Goal: Task Accomplishment & Management: Manage account settings

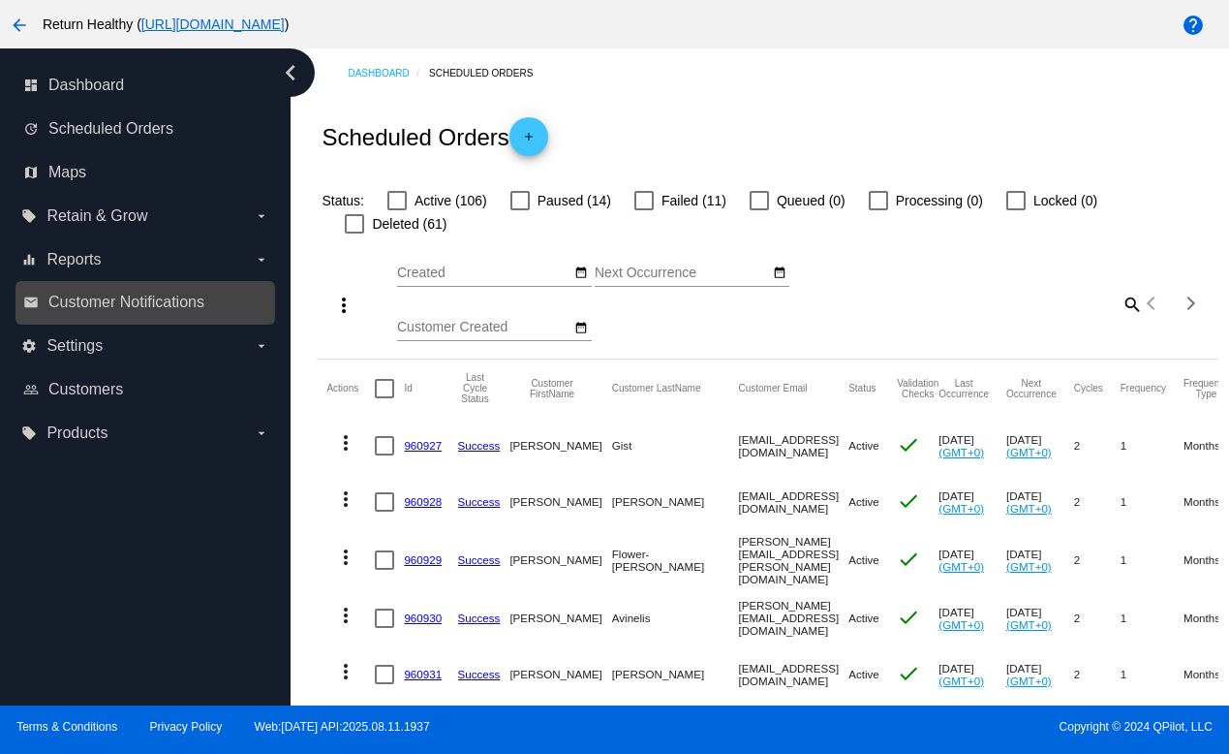
scroll to position [0, 360]
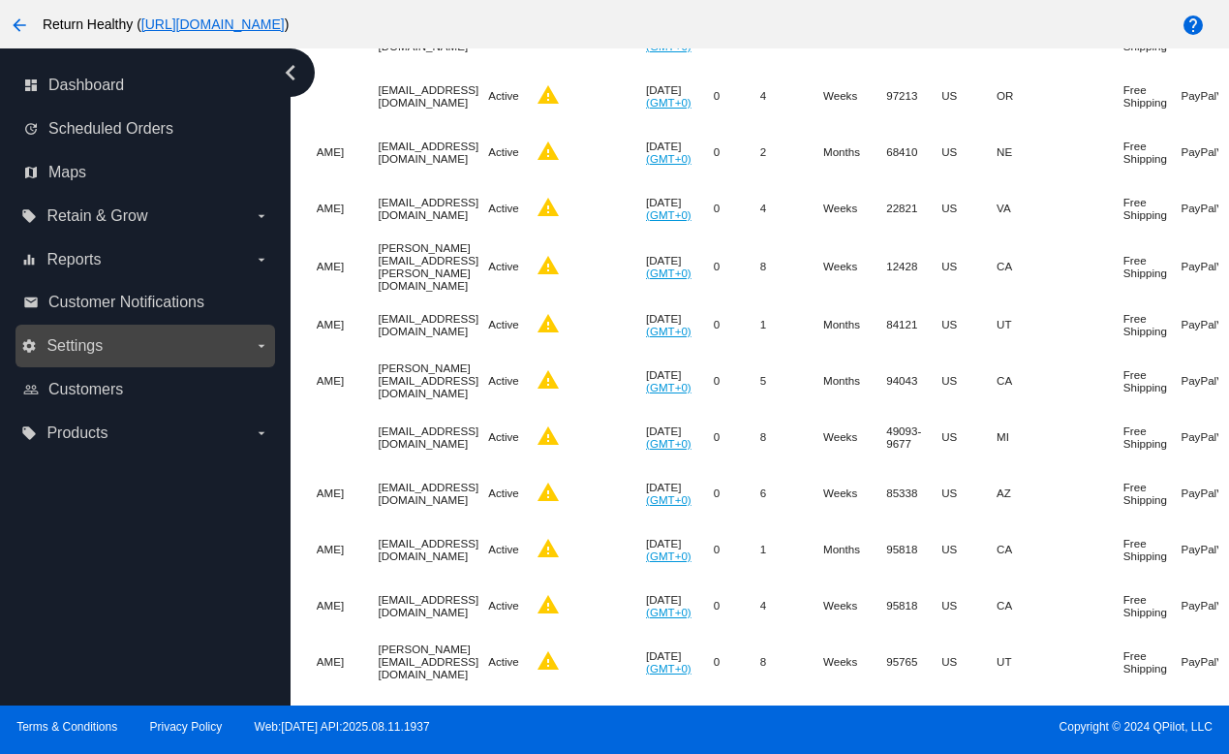
click at [130, 346] on label "settings Settings arrow_drop_down" at bounding box center [144, 345] width 247 height 31
click at [0, 0] on input "settings Settings arrow_drop_down" at bounding box center [0, 0] width 0 height 0
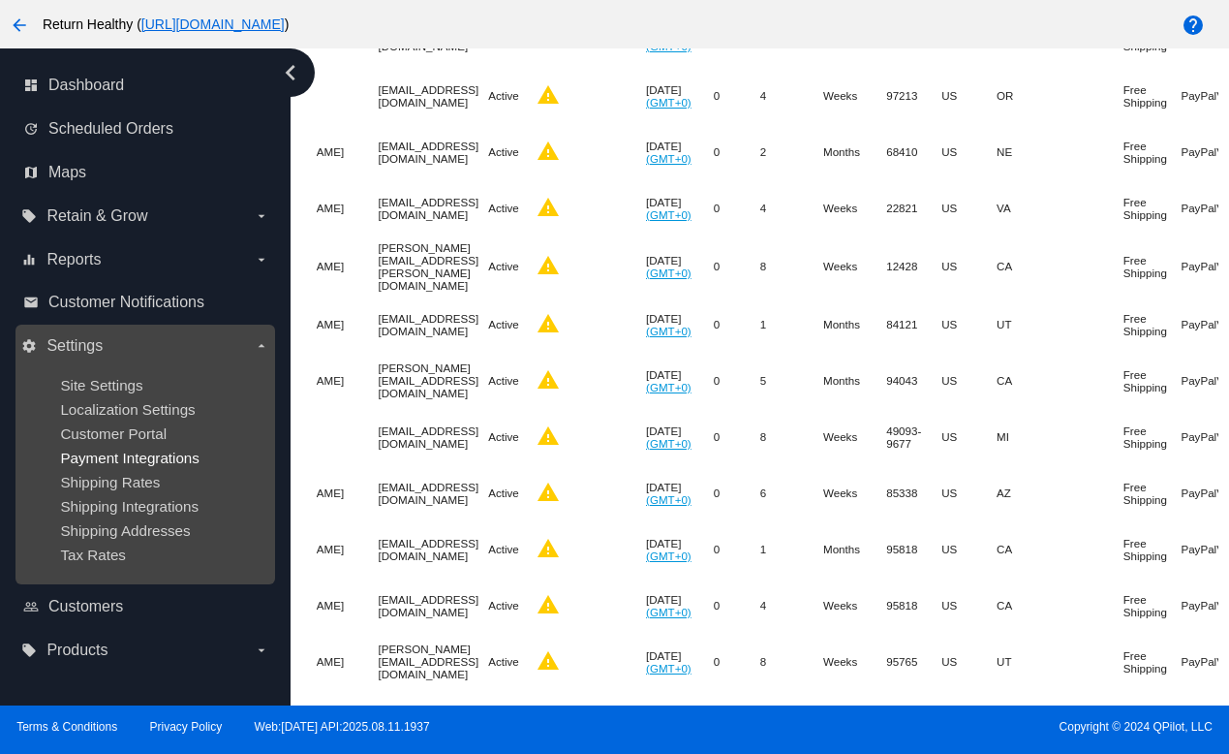
click at [164, 456] on span "Payment Integrations" at bounding box center [129, 457] width 139 height 16
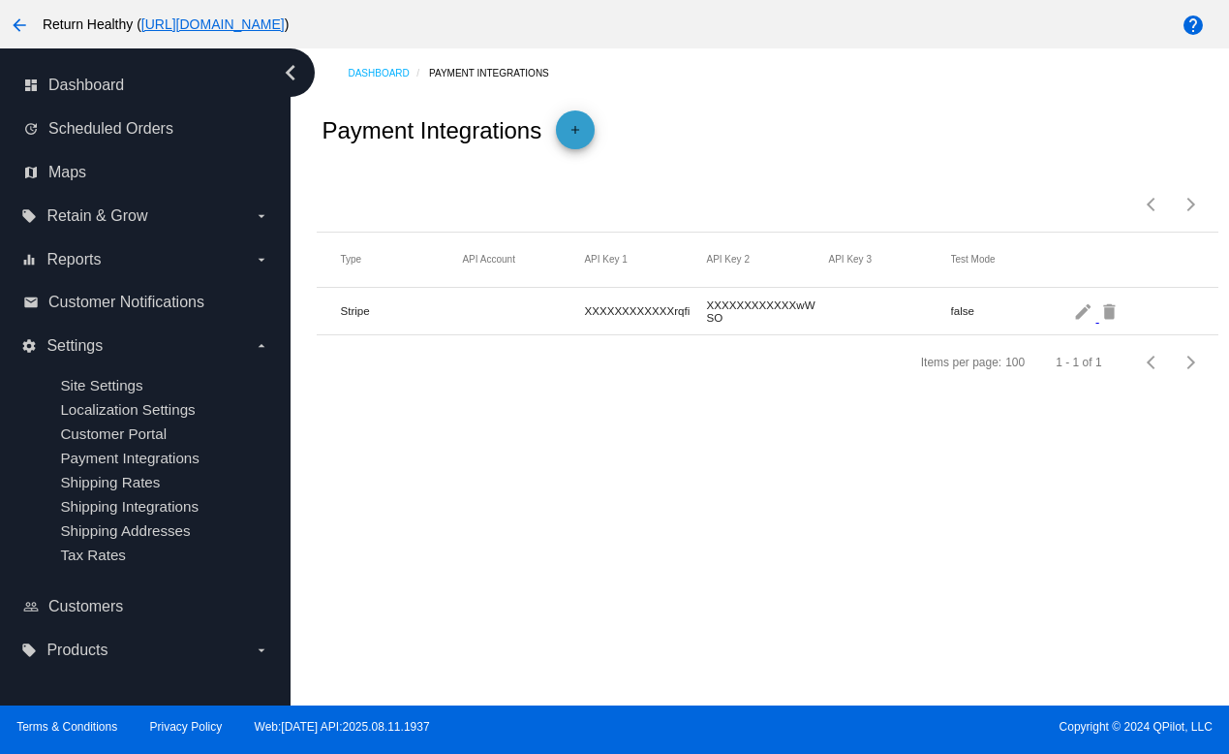
click at [578, 135] on mat-icon "add" at bounding box center [575, 134] width 23 height 23
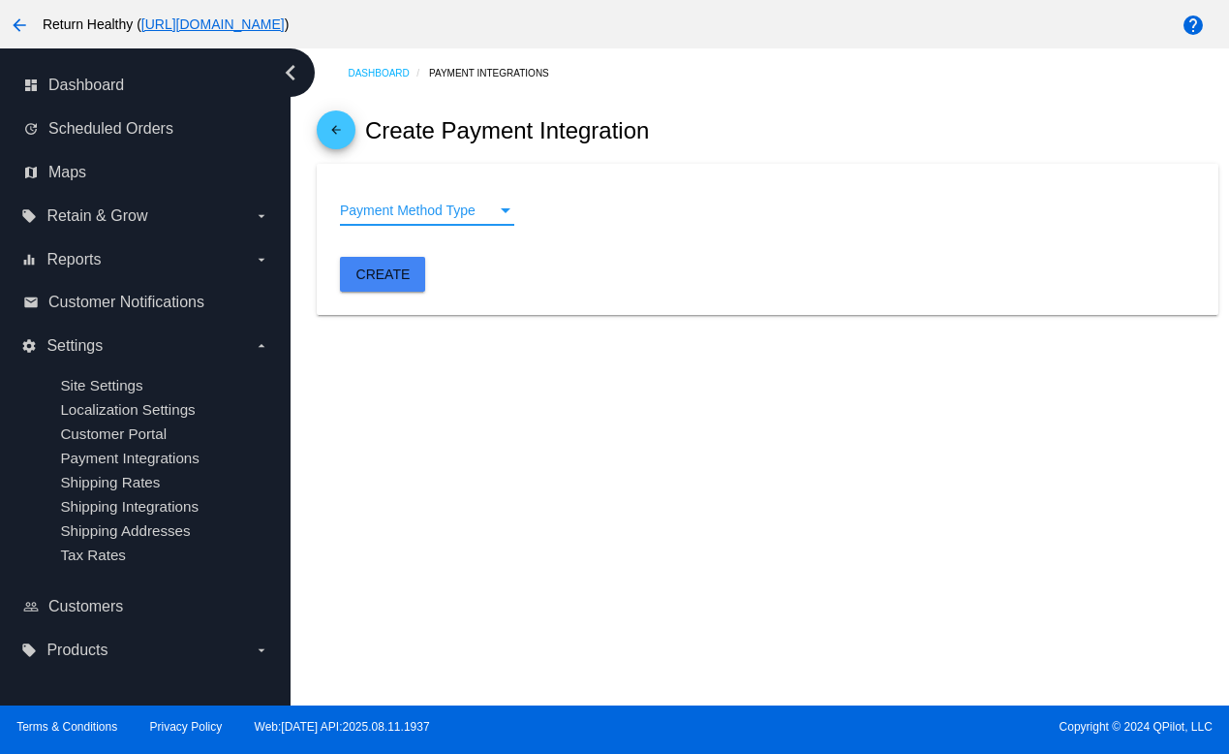
click at [500, 212] on div "Payment Method Type" at bounding box center [505, 210] width 17 height 15
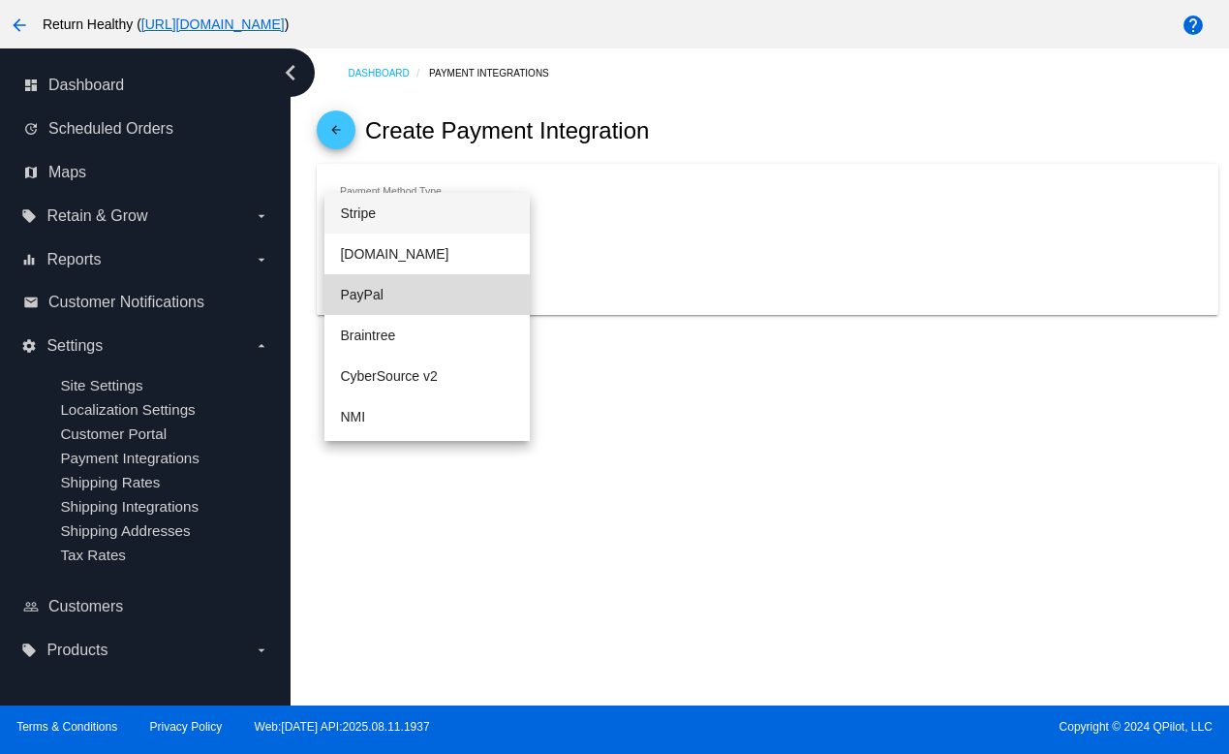
click at [474, 294] on span "PayPal" at bounding box center [427, 294] width 174 height 41
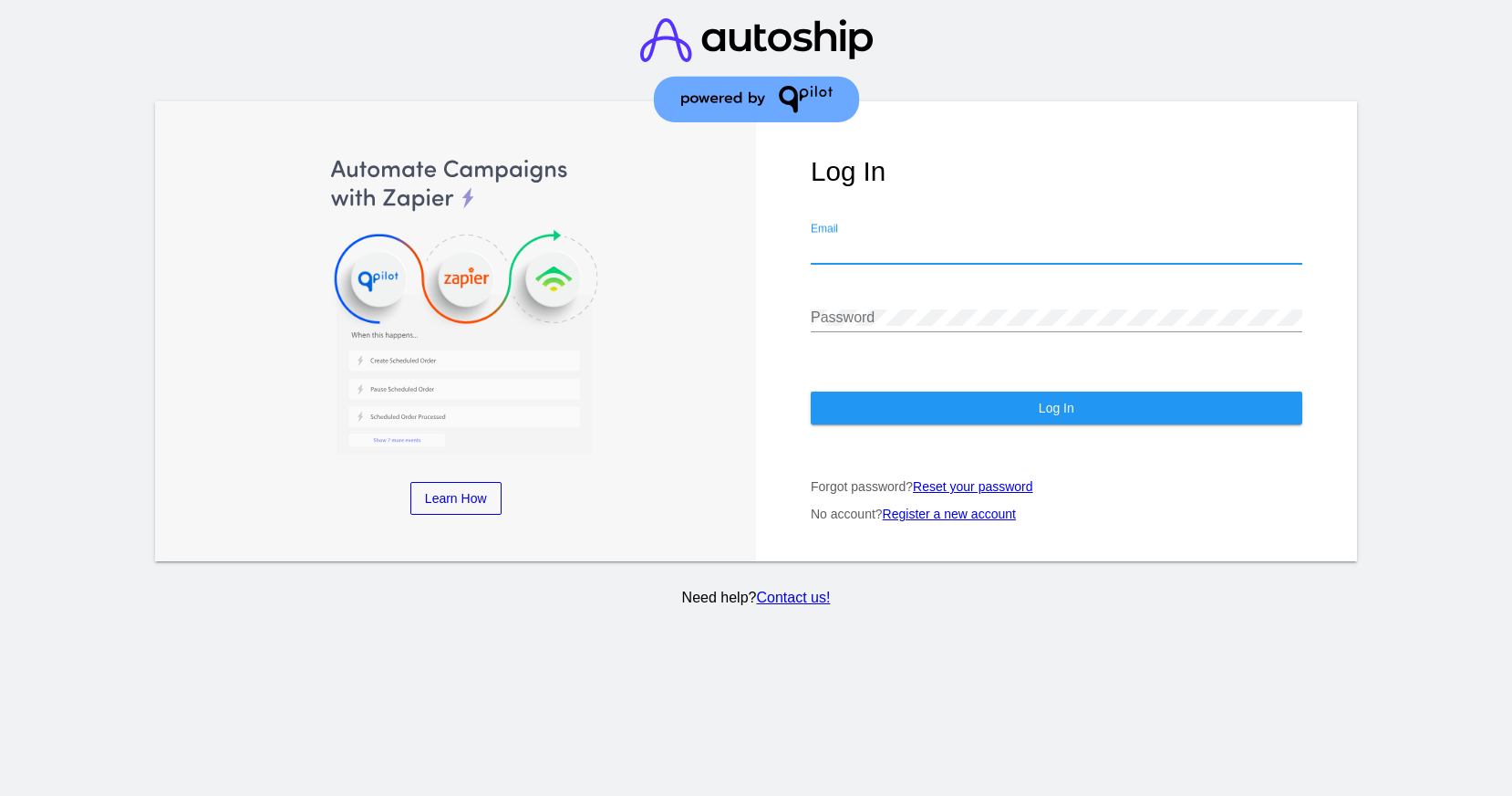
click at [872, 252] on input "Email" at bounding box center [1056, 249] width 491 height 16
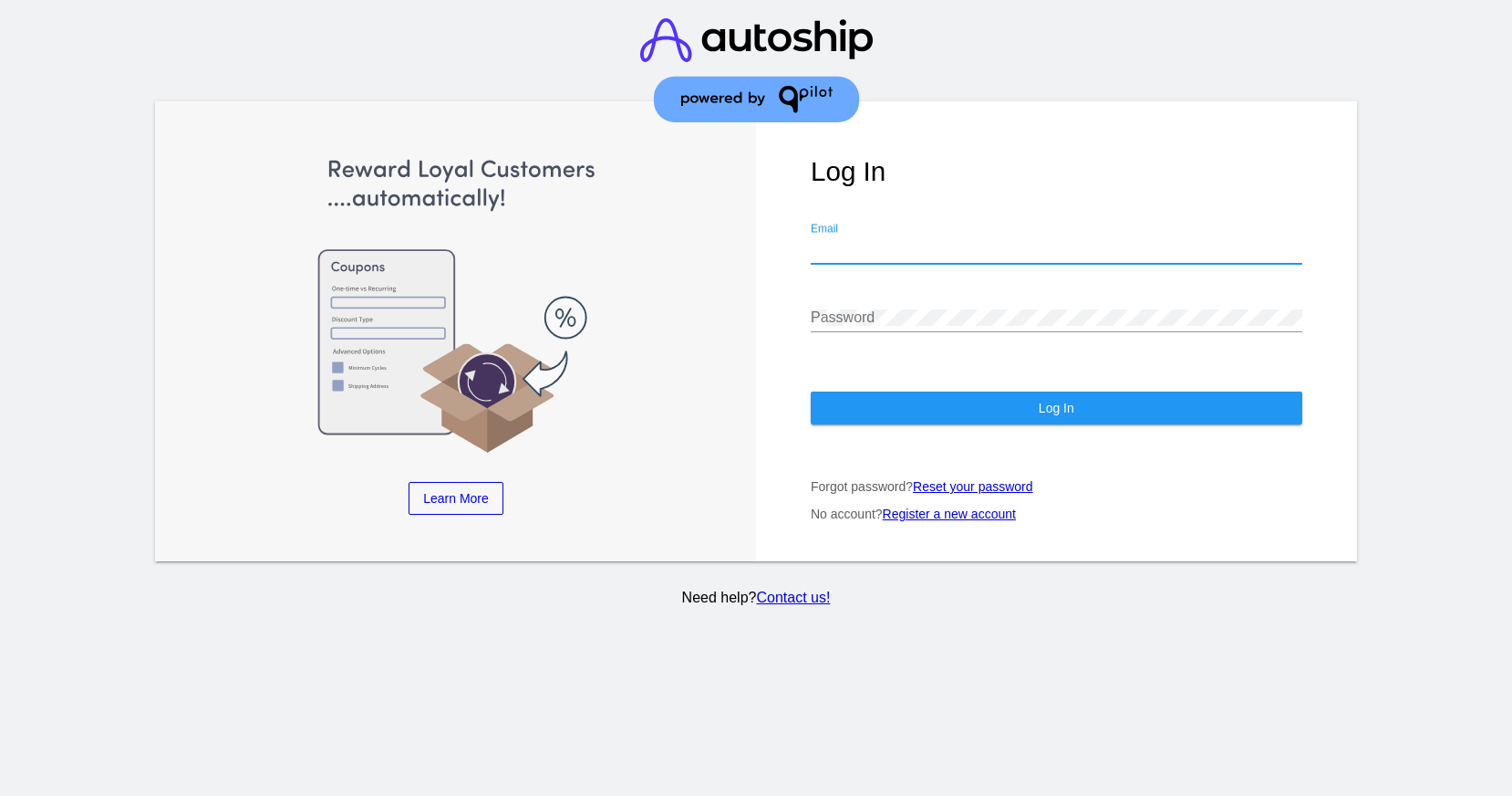
click at [0, 795] on com-1password-button at bounding box center [0, 796] width 0 height 0
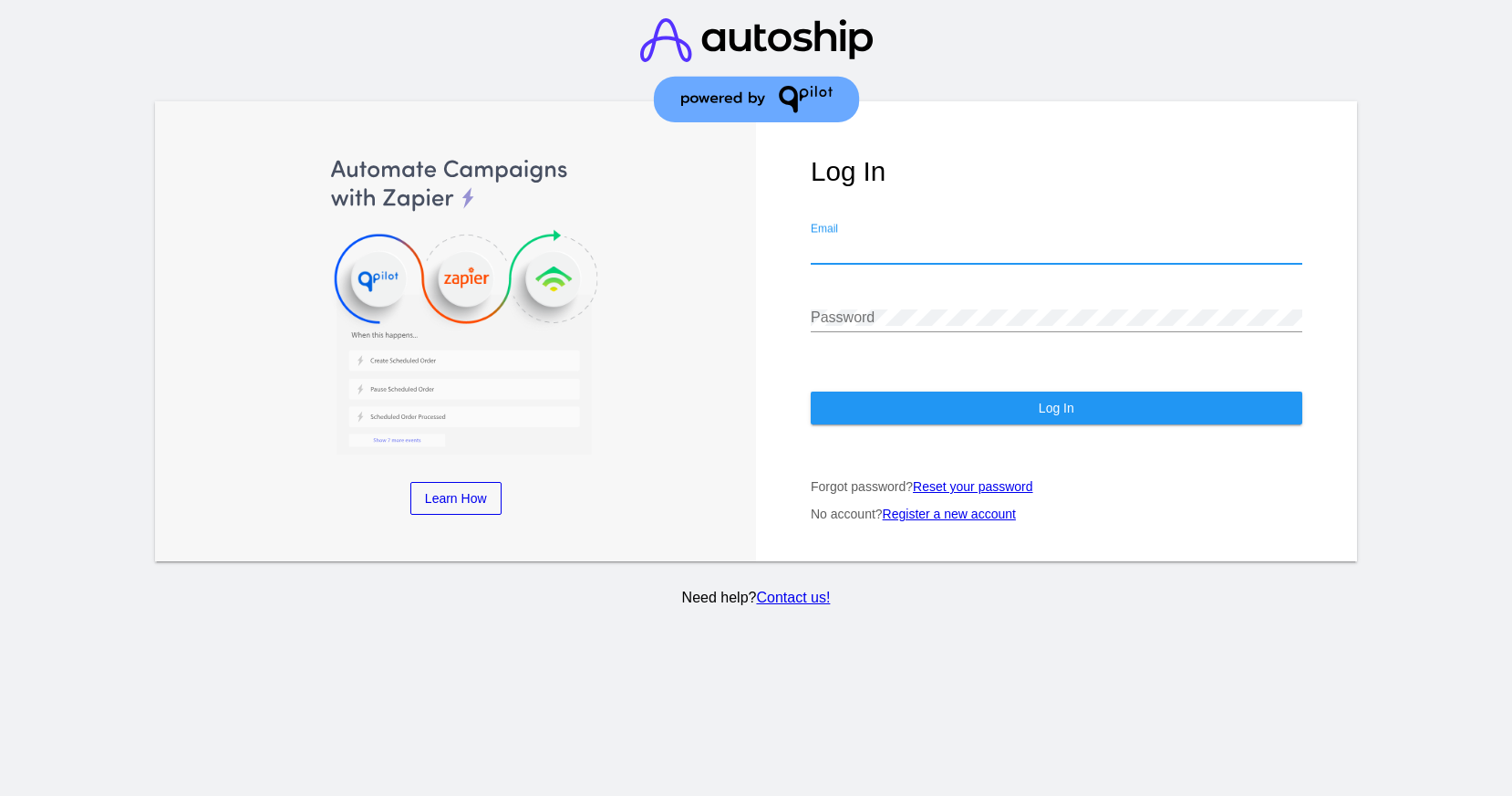
type input "[PERSON_NAME][EMAIL_ADDRESS][PERSON_NAME][DOMAIN_NAME]"
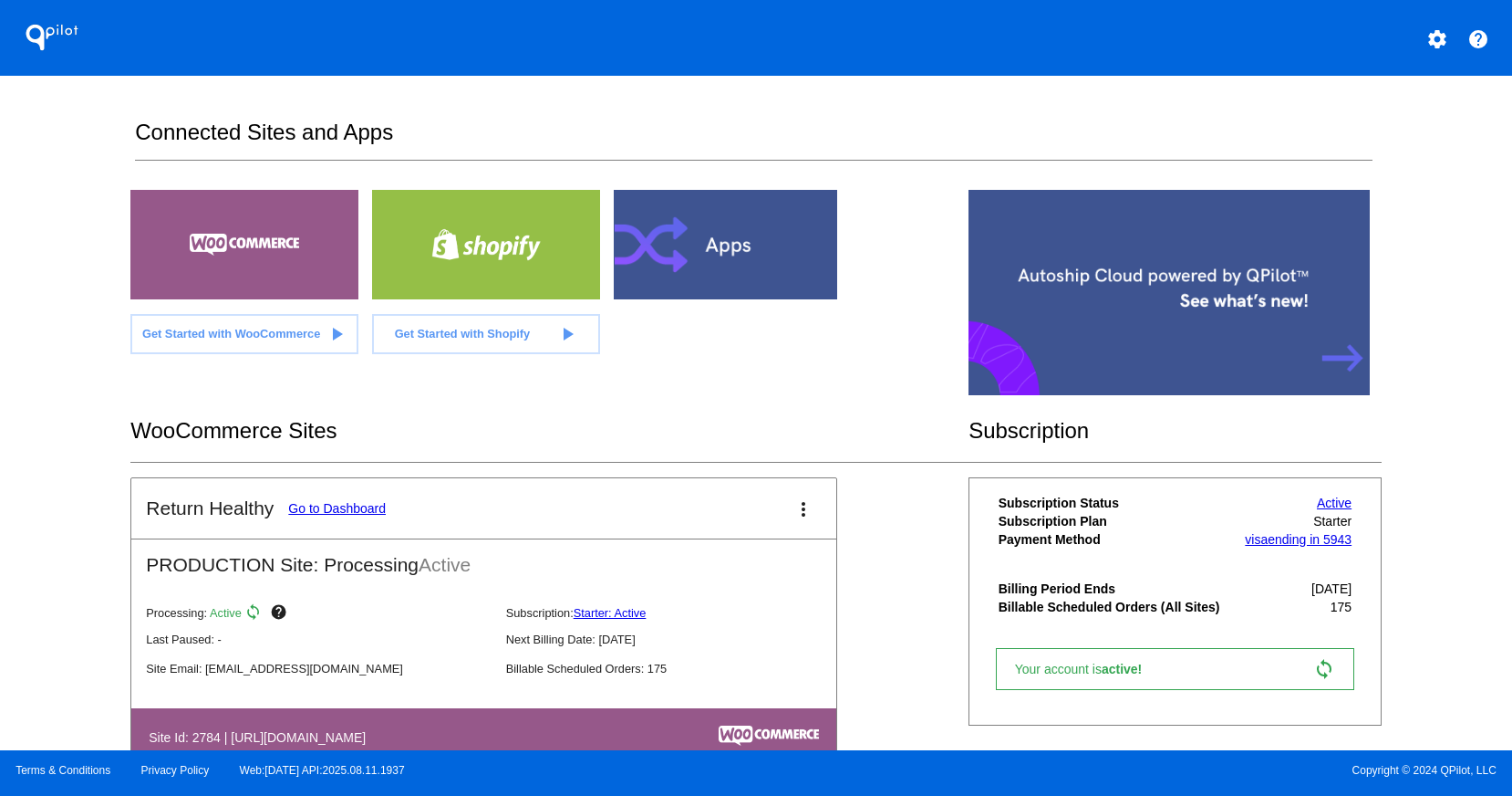
click at [342, 507] on link "Go to Dashboard" at bounding box center [337, 508] width 98 height 14
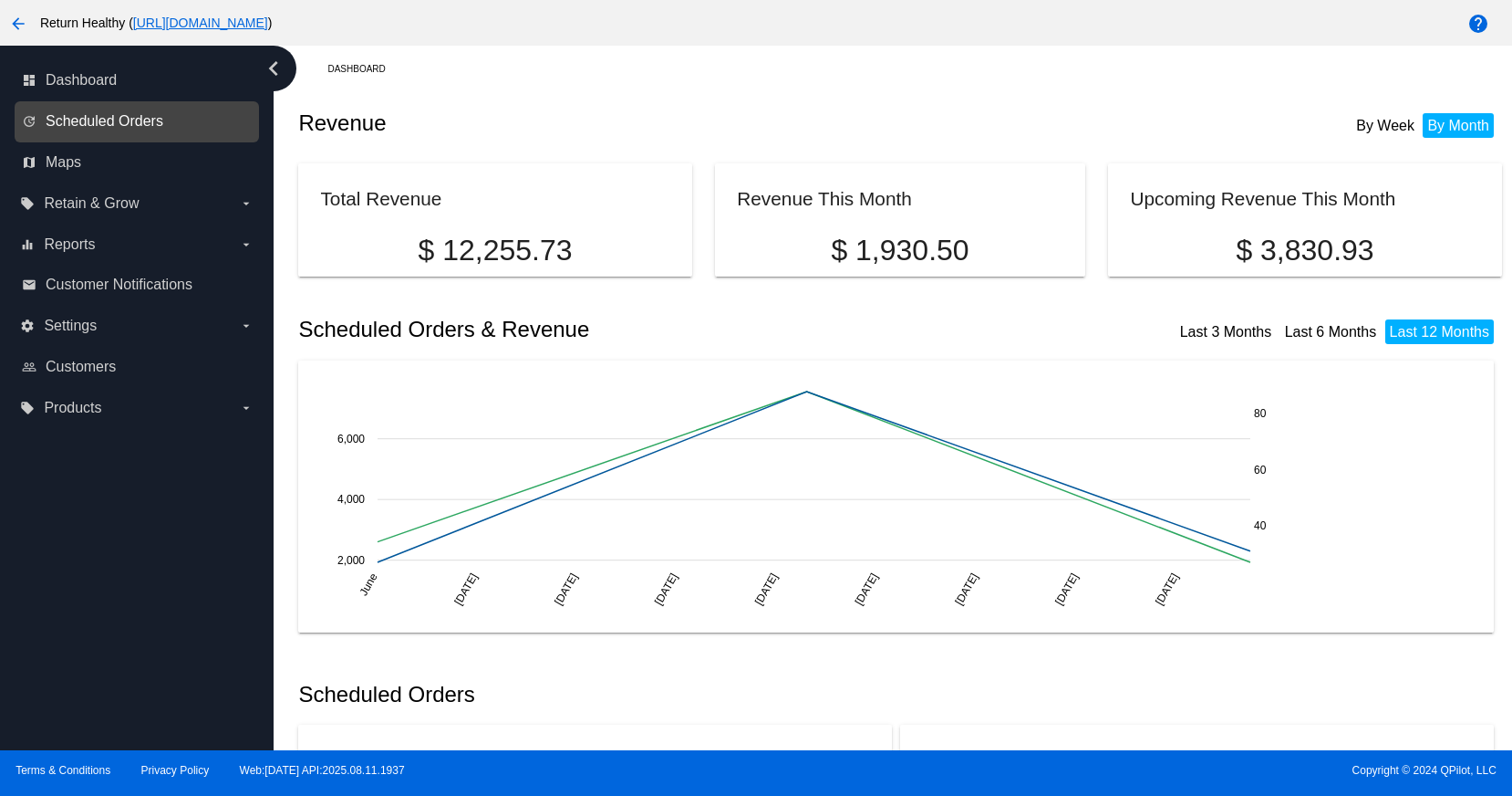
click at [131, 115] on span "Scheduled Orders" at bounding box center [104, 121] width 118 height 16
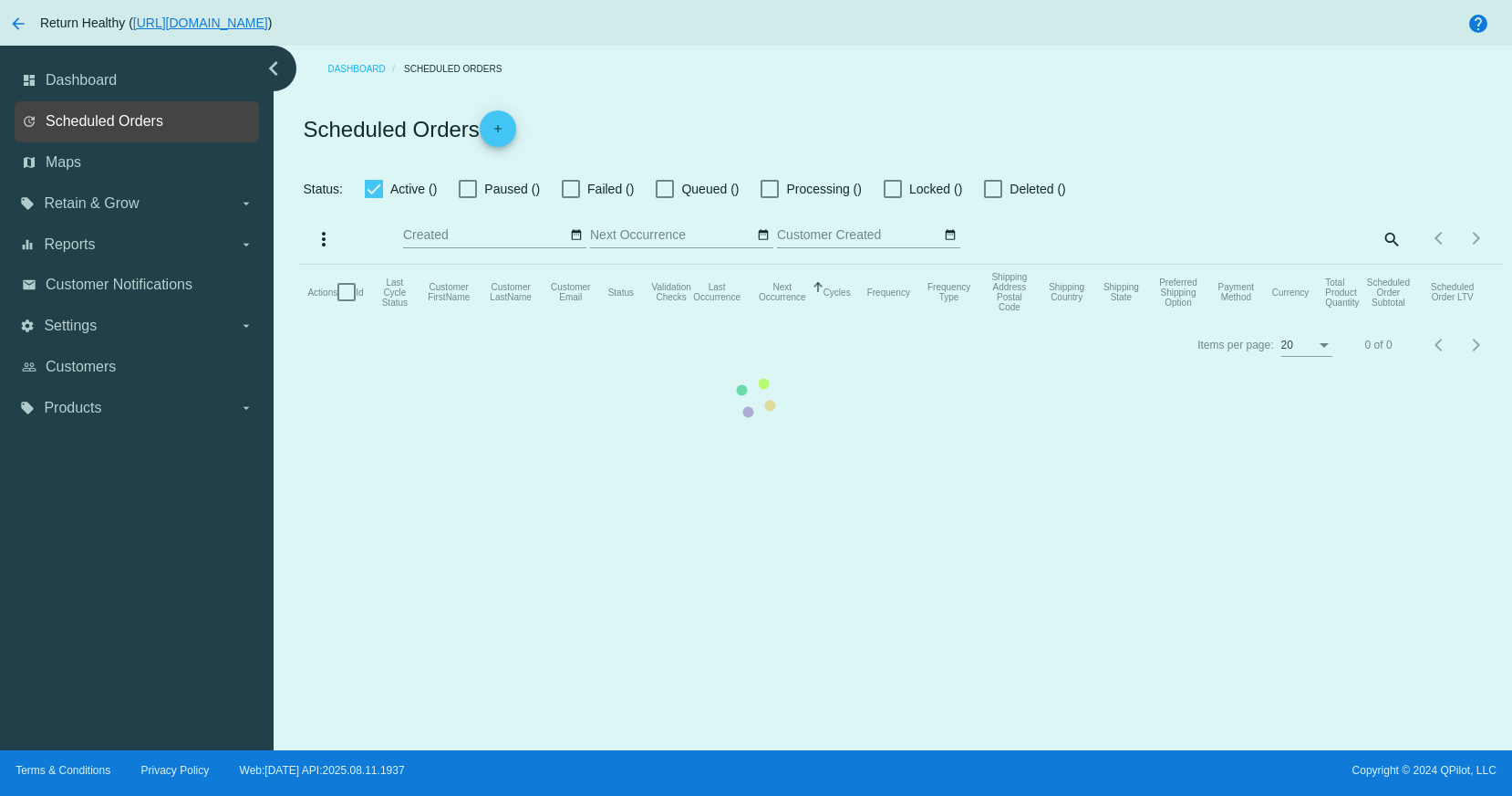
checkbox input "false"
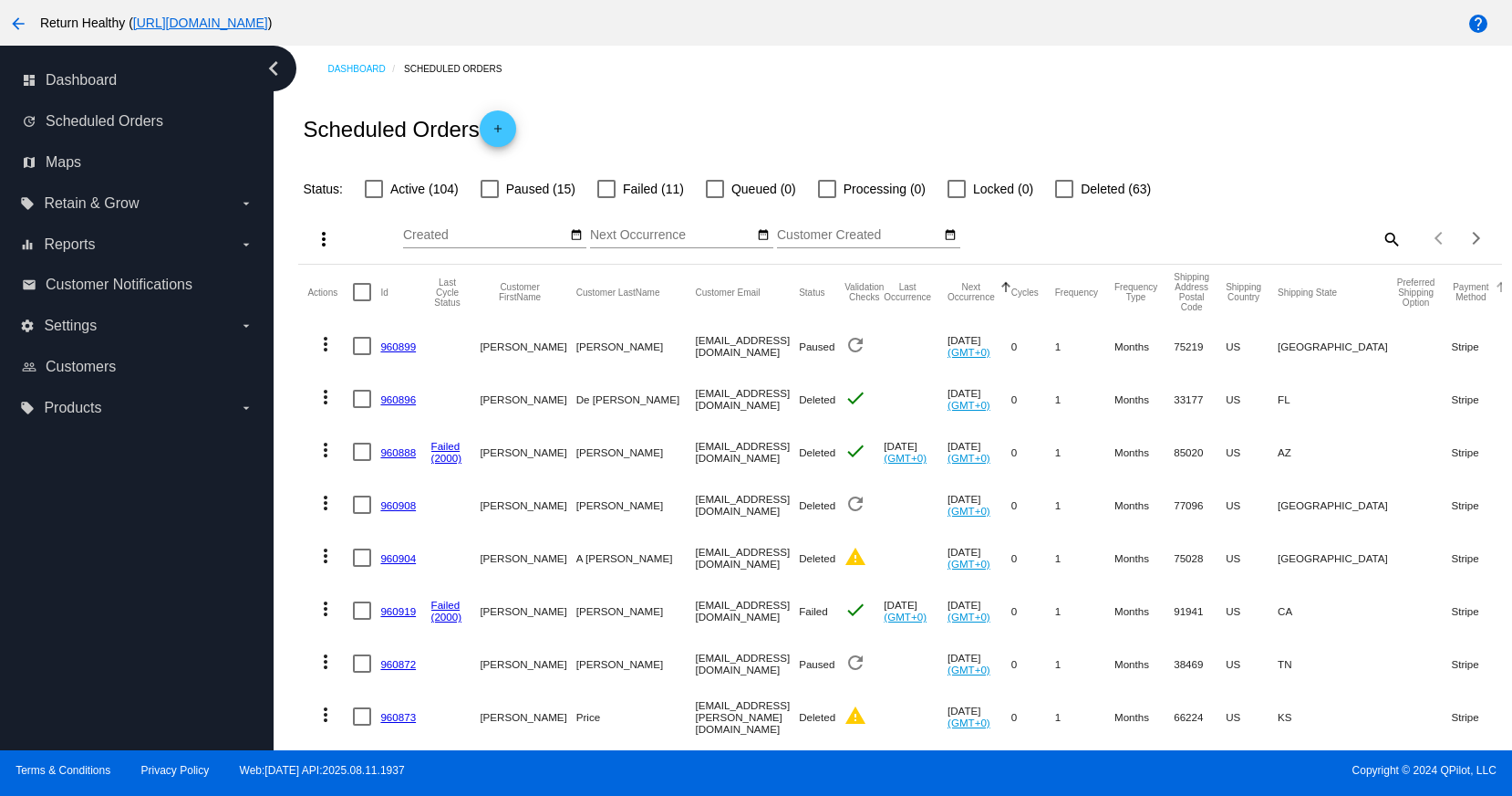
click at [1451, 293] on button "Payment Method" at bounding box center [1471, 291] width 40 height 20
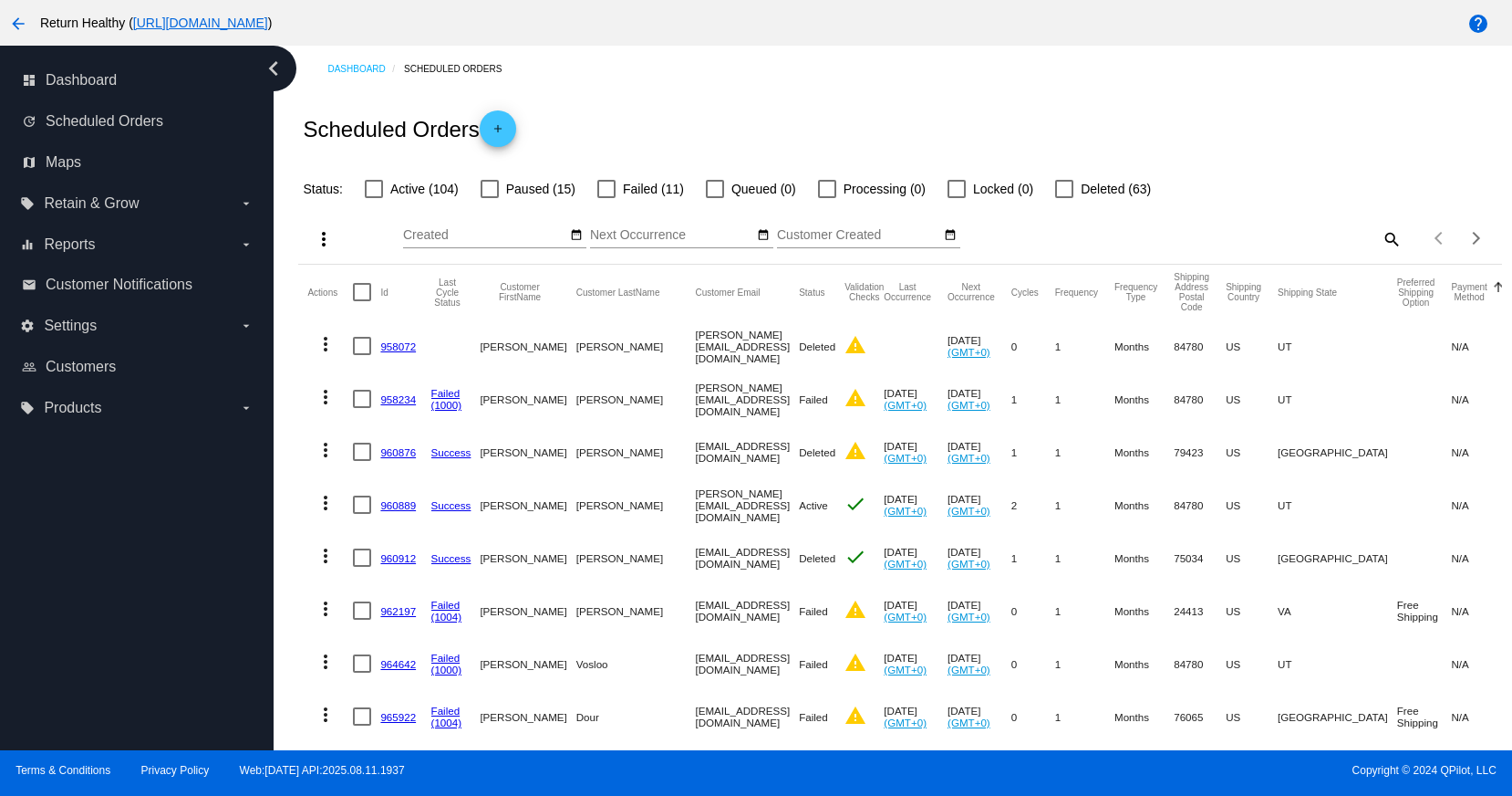
click at [1451, 293] on button "Payment Method" at bounding box center [1469, 291] width 36 height 20
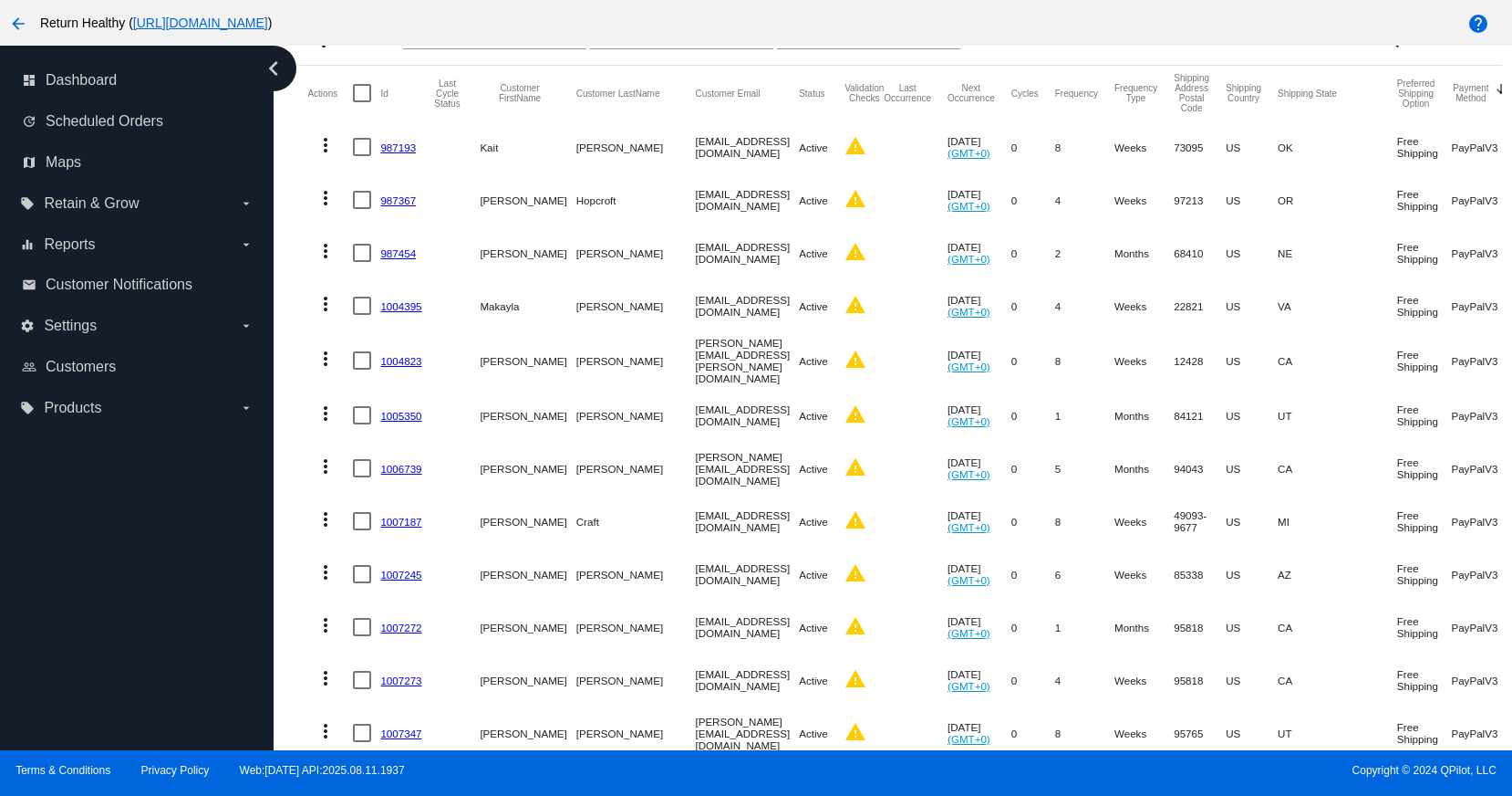
scroll to position [201, 0]
drag, startPoint x: 1483, startPoint y: 459, endPoint x: 303, endPoint y: 94, distance: 1235.2
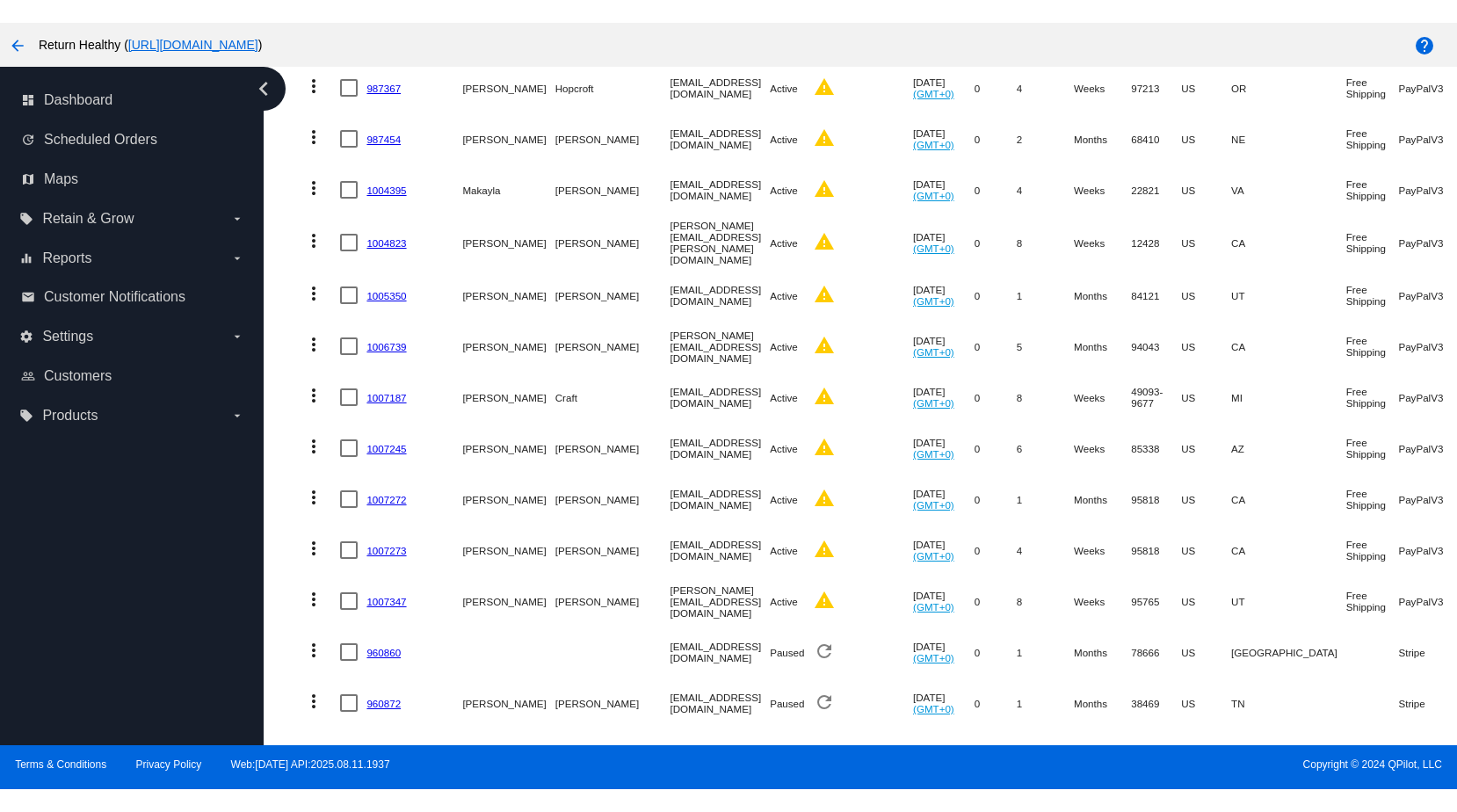
scroll to position [0, 0]
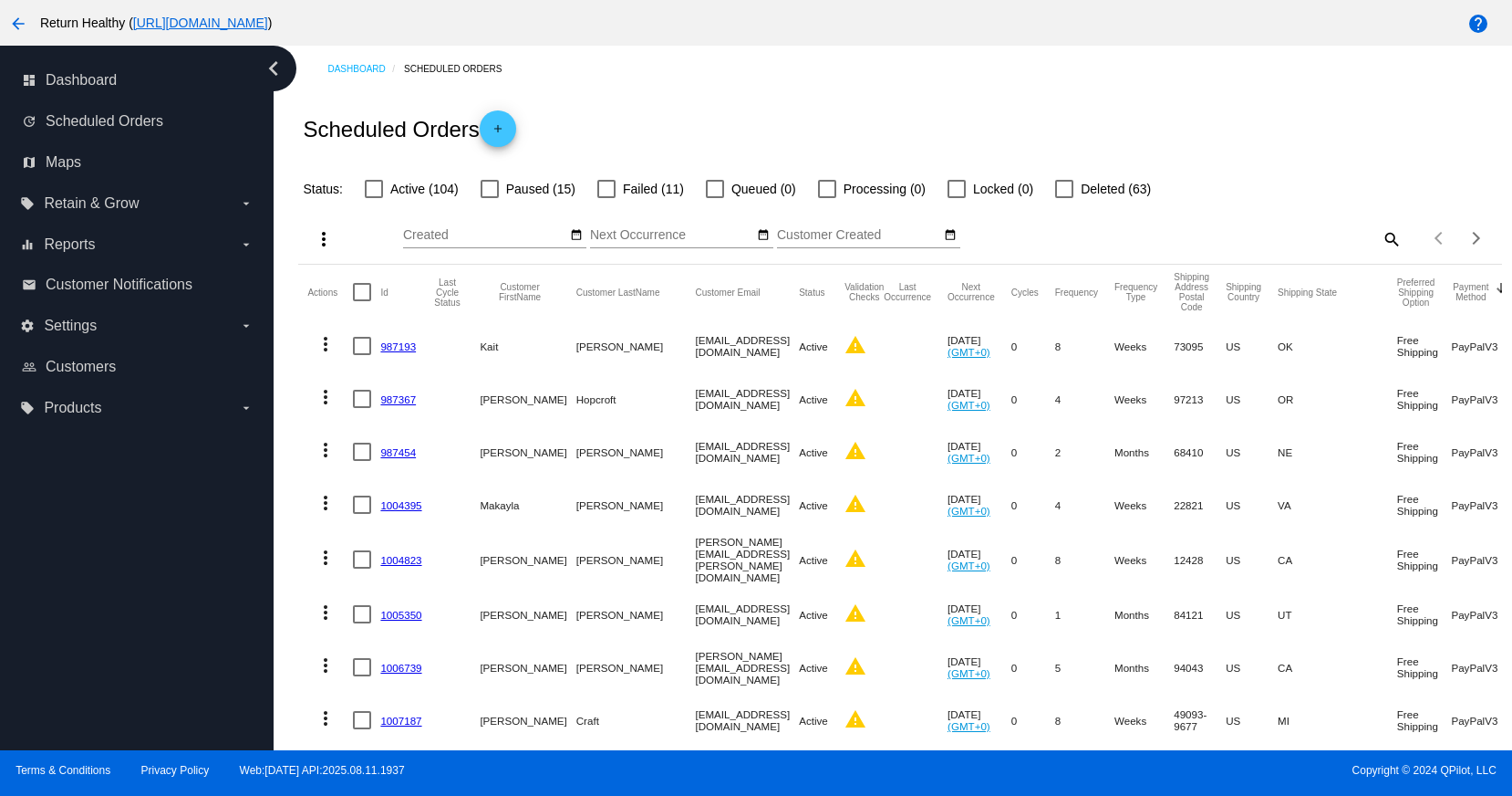
copy mat-table "Loremip Do Sita Conse Adipis Elitsedd EiusmOdte Incididu UtlaBore Etdolore Magn…"
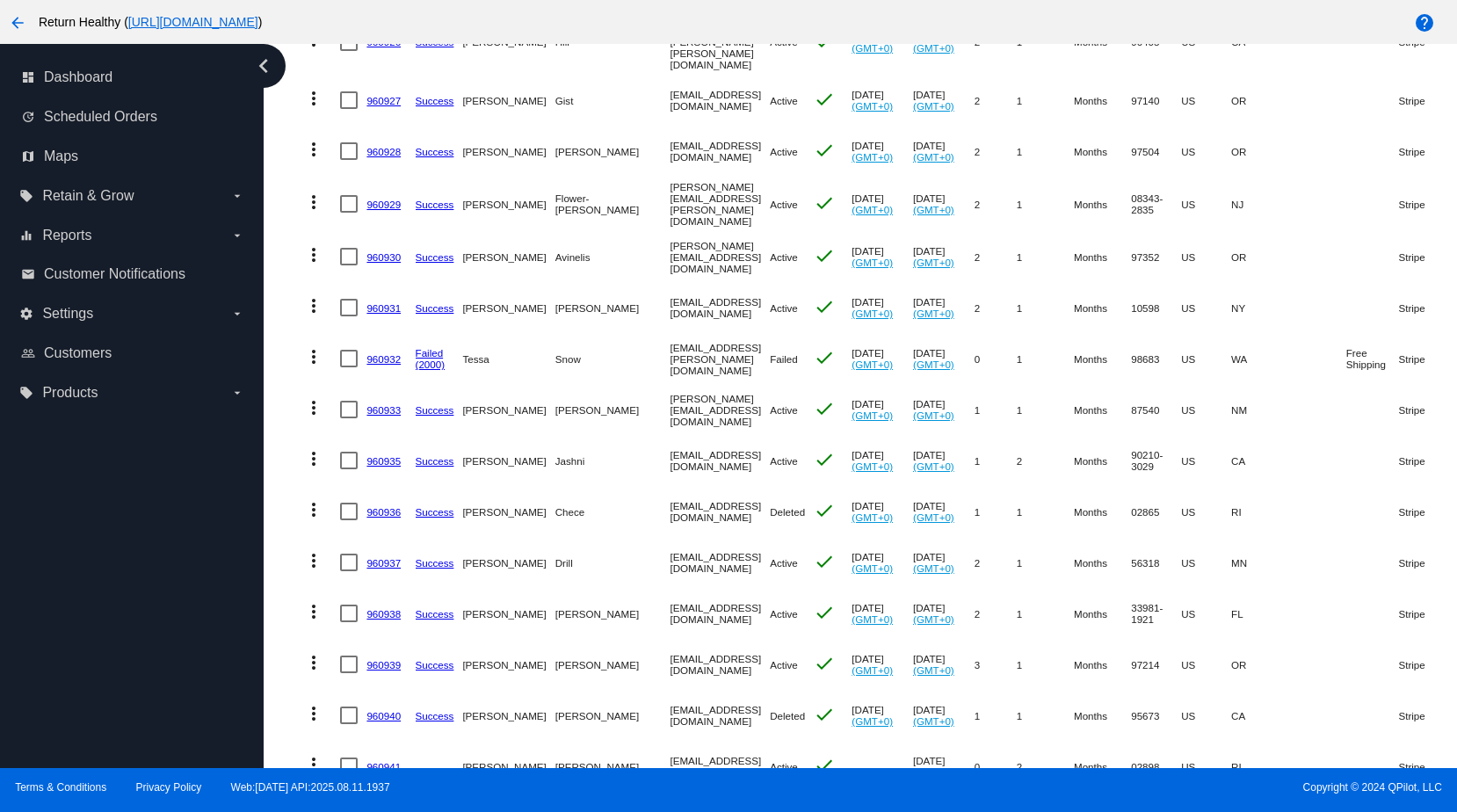
scroll to position [4686, 0]
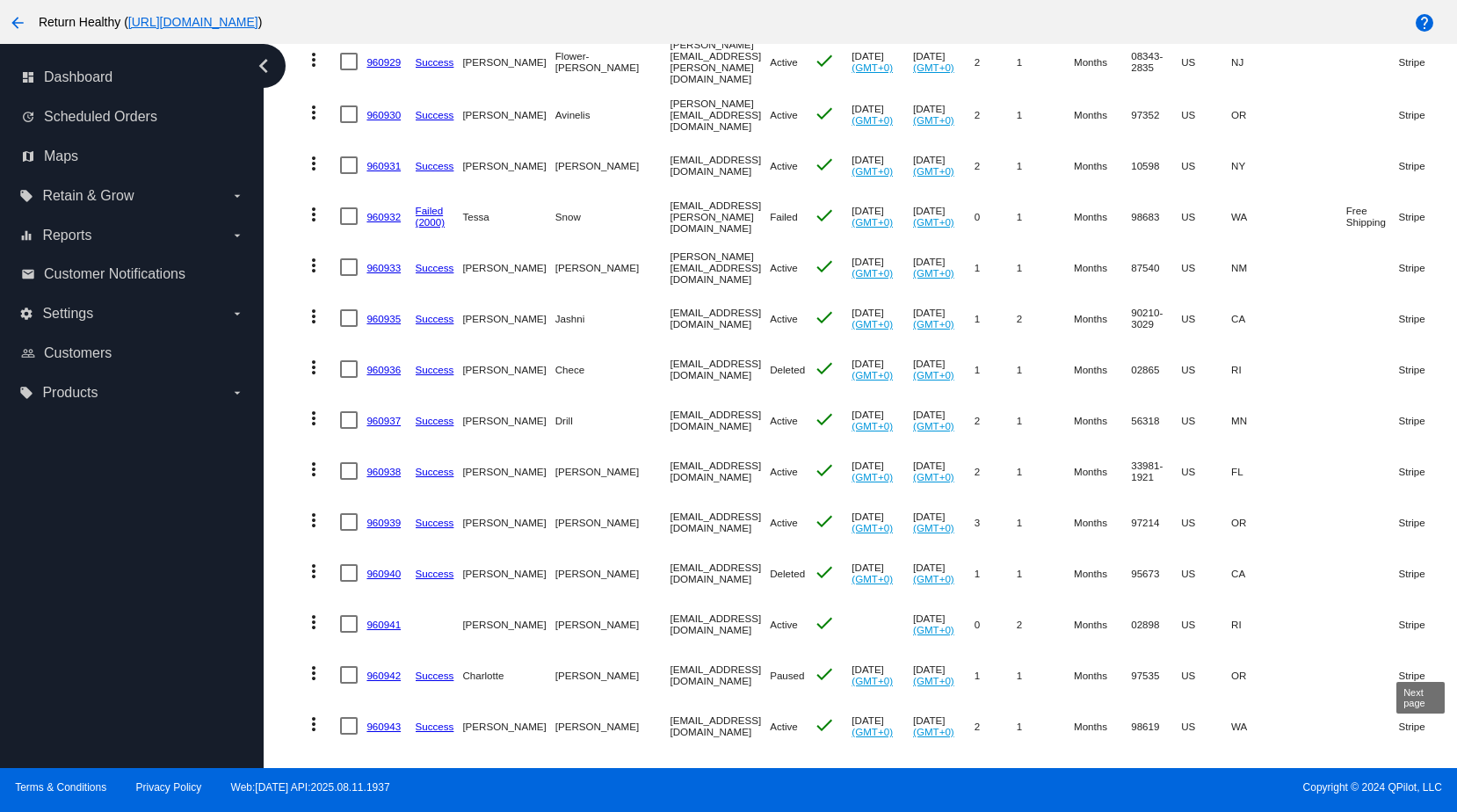
click at [1421, 766] on div "Next page" at bounding box center [1421, 777] width 13 height 13
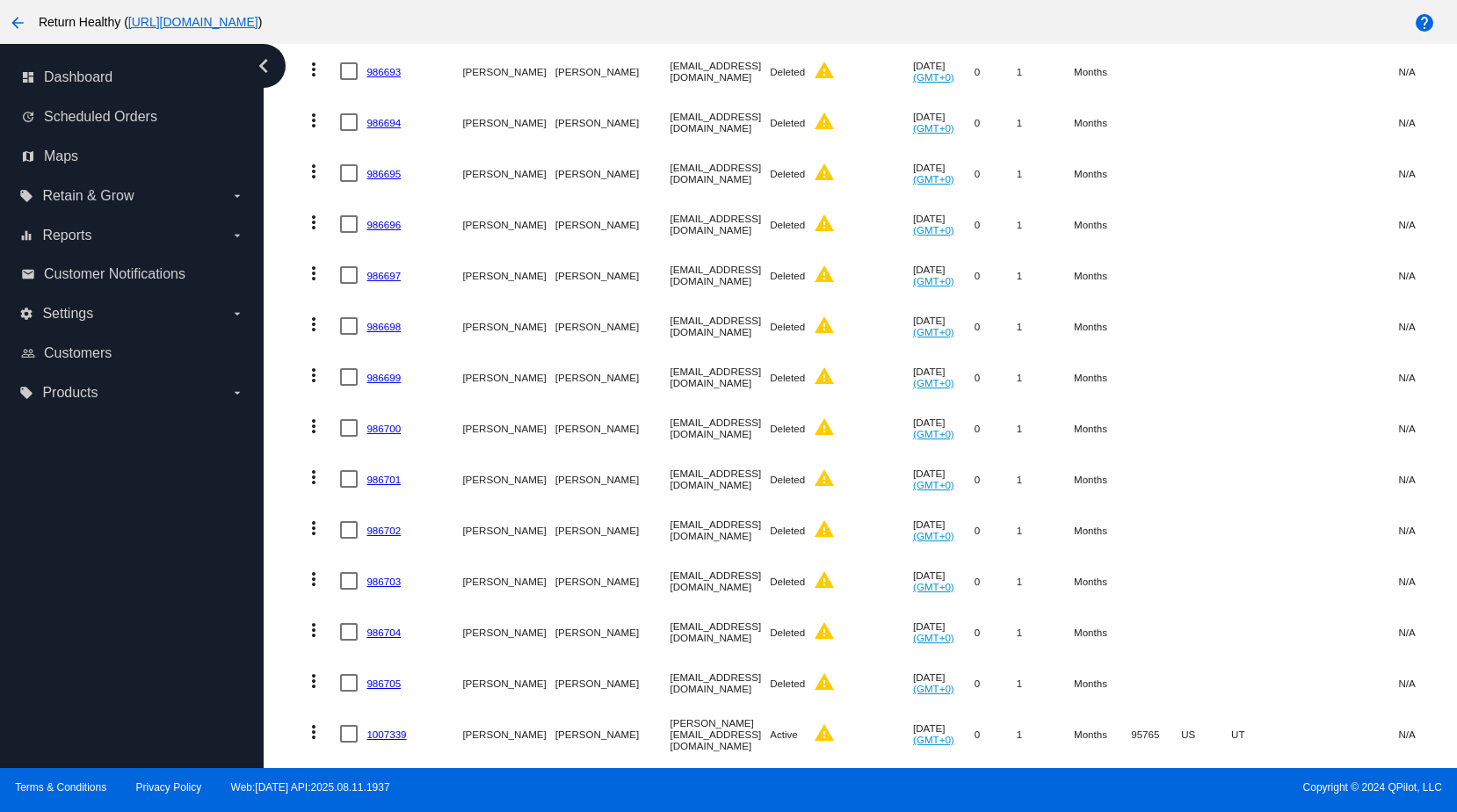
scroll to position [4329, 0]
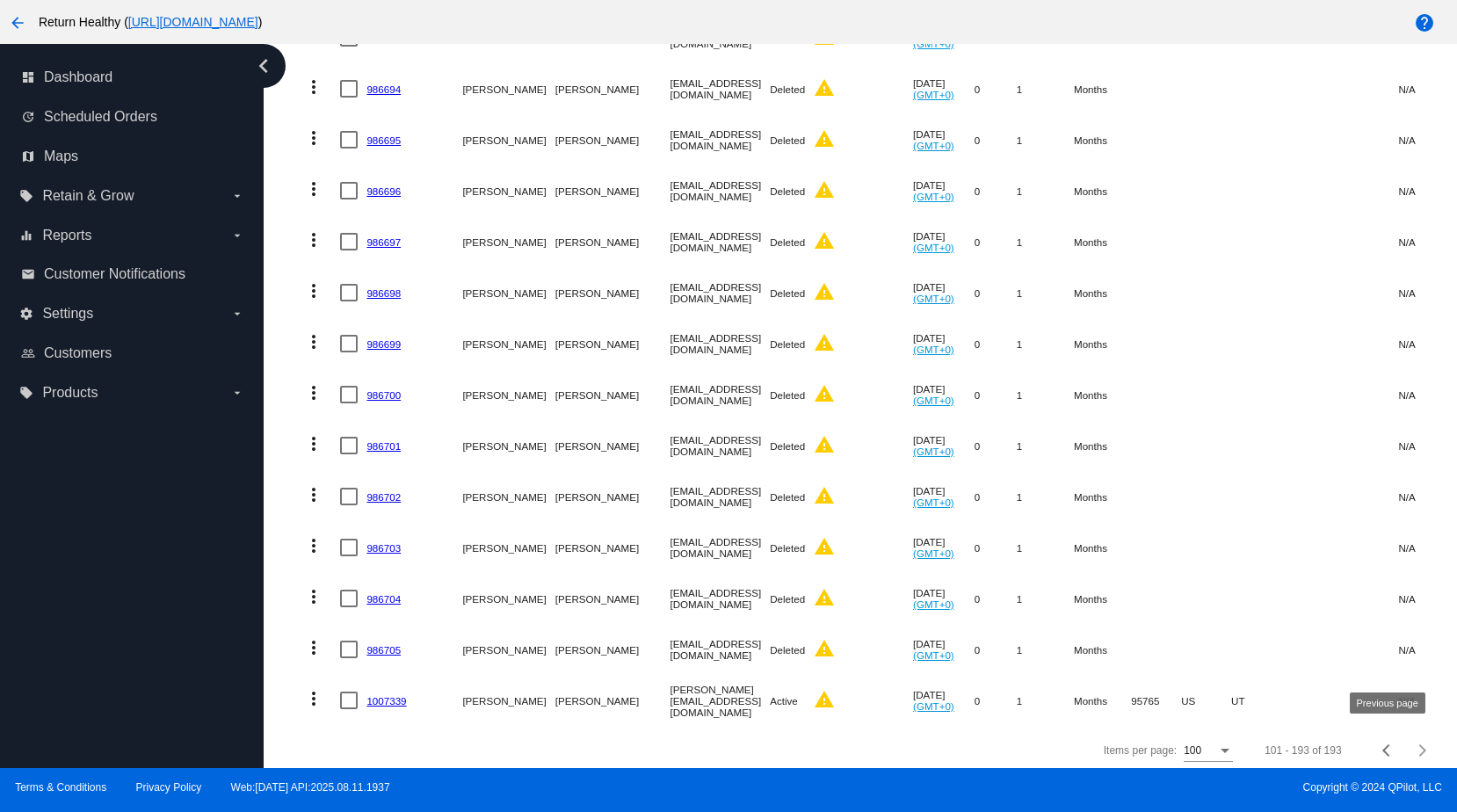
click at [1390, 744] on div "Previous page" at bounding box center [1389, 750] width 13 height 13
